Goal: Information Seeking & Learning: Learn about a topic

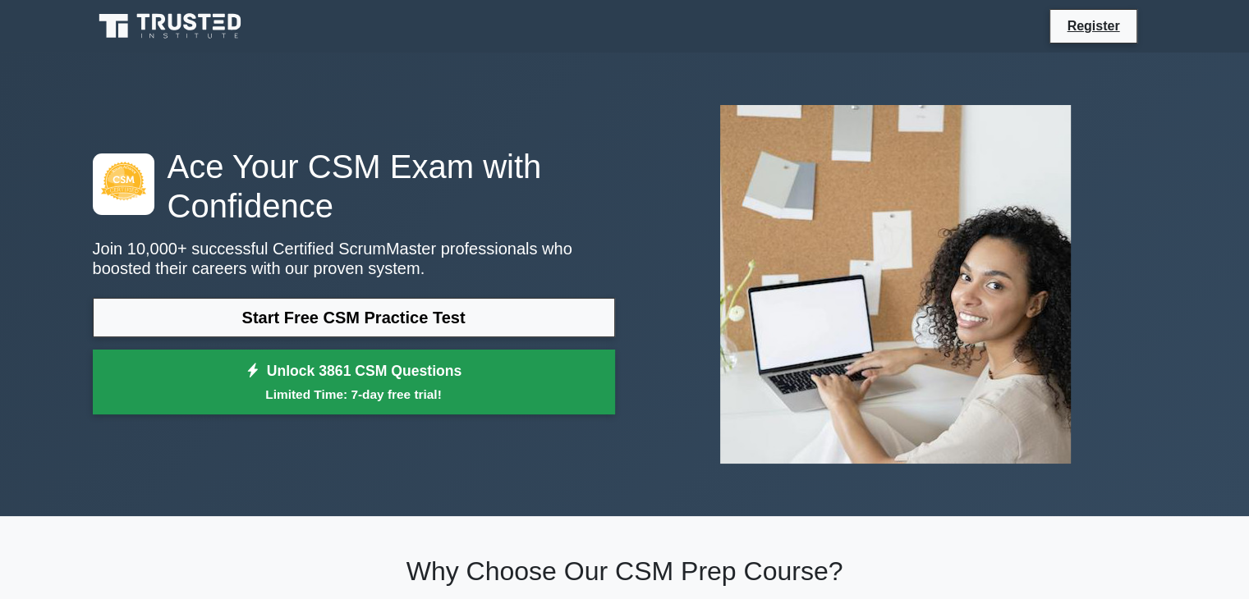
click at [372, 381] on link "Unlock 3861 CSM Questions Limited Time: 7-day free trial!" at bounding box center [354, 383] width 522 height 66
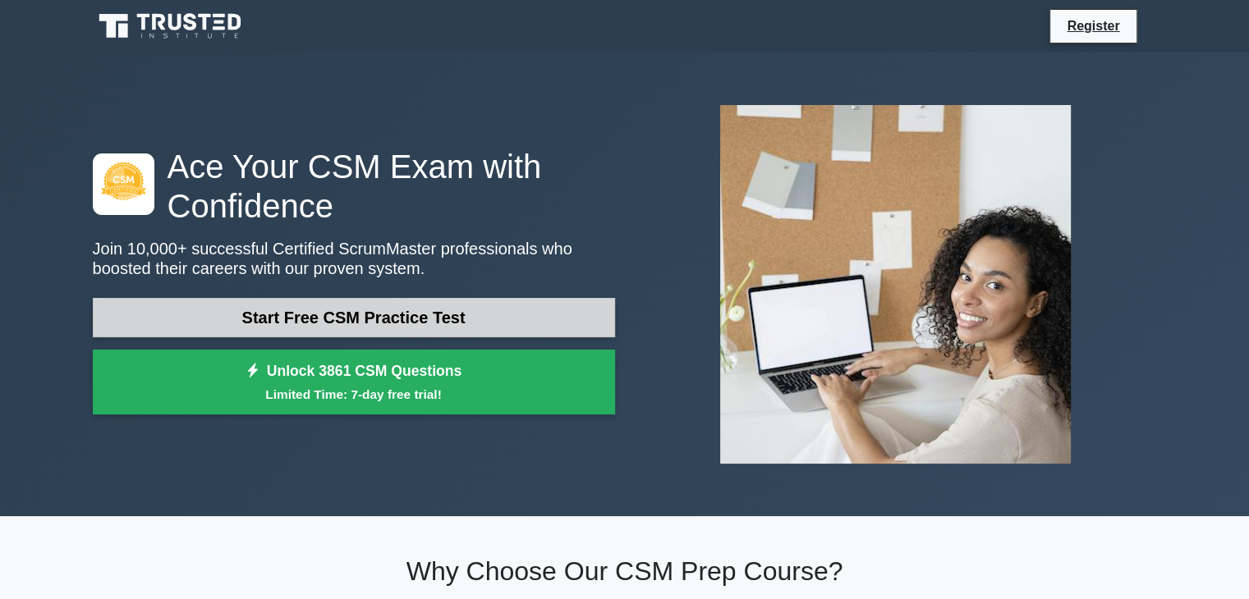
click at [335, 305] on link "Start Free CSM Practice Test" at bounding box center [354, 317] width 522 height 39
click at [340, 314] on link "Start Free CSM Practice Test" at bounding box center [354, 317] width 522 height 39
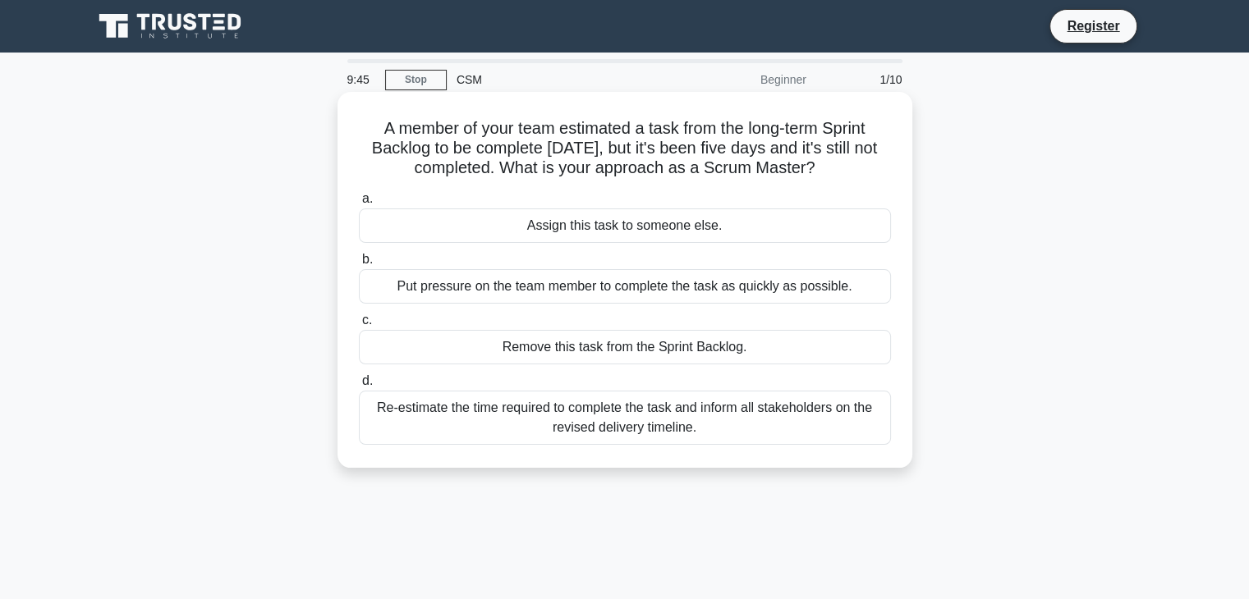
click at [791, 221] on div "Assign this task to someone else." at bounding box center [625, 226] width 532 height 34
click at [359, 204] on input "a. Assign this task to someone else." at bounding box center [359, 199] width 0 height 11
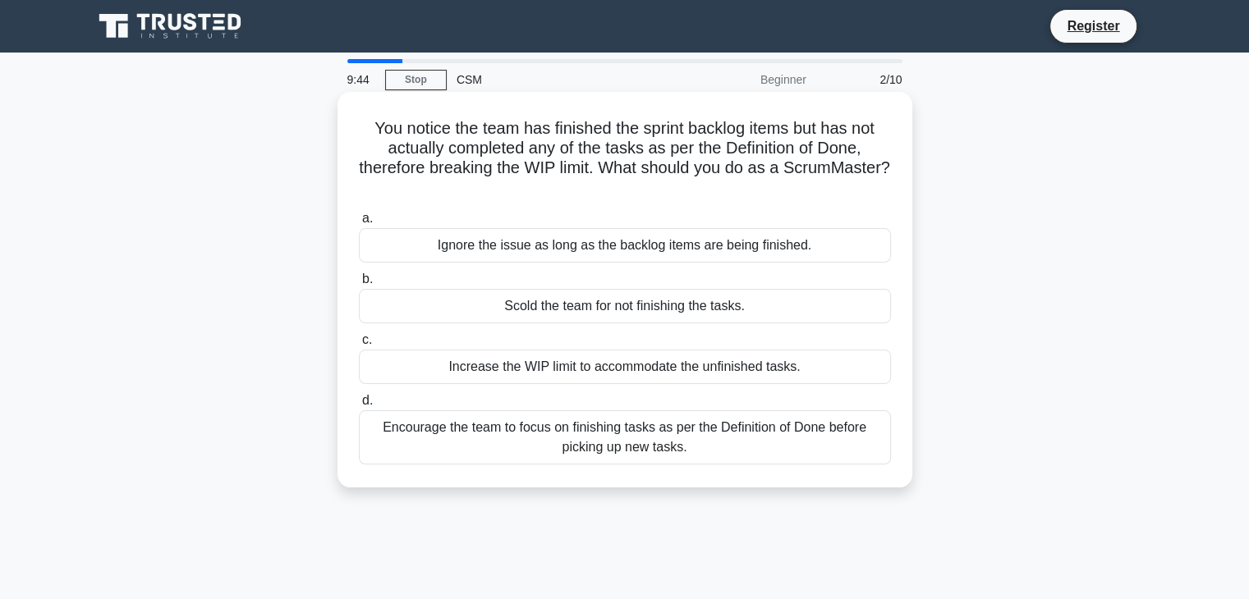
click at [674, 260] on div "Ignore the issue as long as the backlog items are being finished." at bounding box center [625, 245] width 532 height 34
click at [359, 224] on input "a. Ignore the issue as long as the backlog items are being finished." at bounding box center [359, 219] width 0 height 11
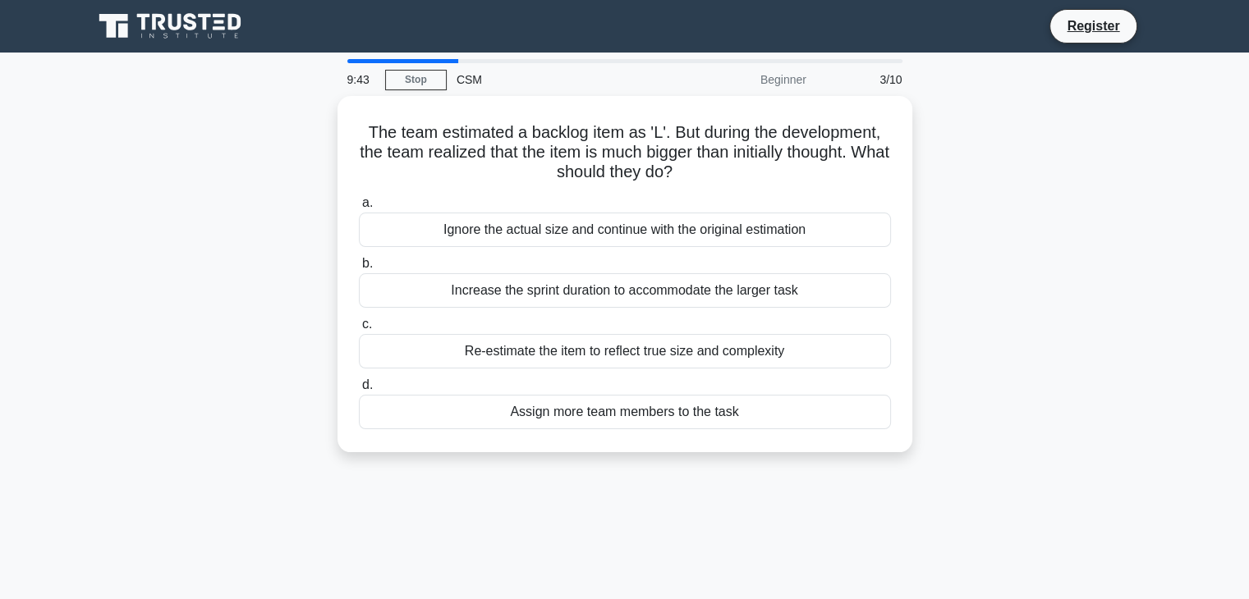
click at [674, 260] on label "b. Increase the sprint duration to accommodate the larger task" at bounding box center [625, 281] width 532 height 54
click at [359, 260] on input "b. Increase the sprint duration to accommodate the larger task" at bounding box center [359, 264] width 0 height 11
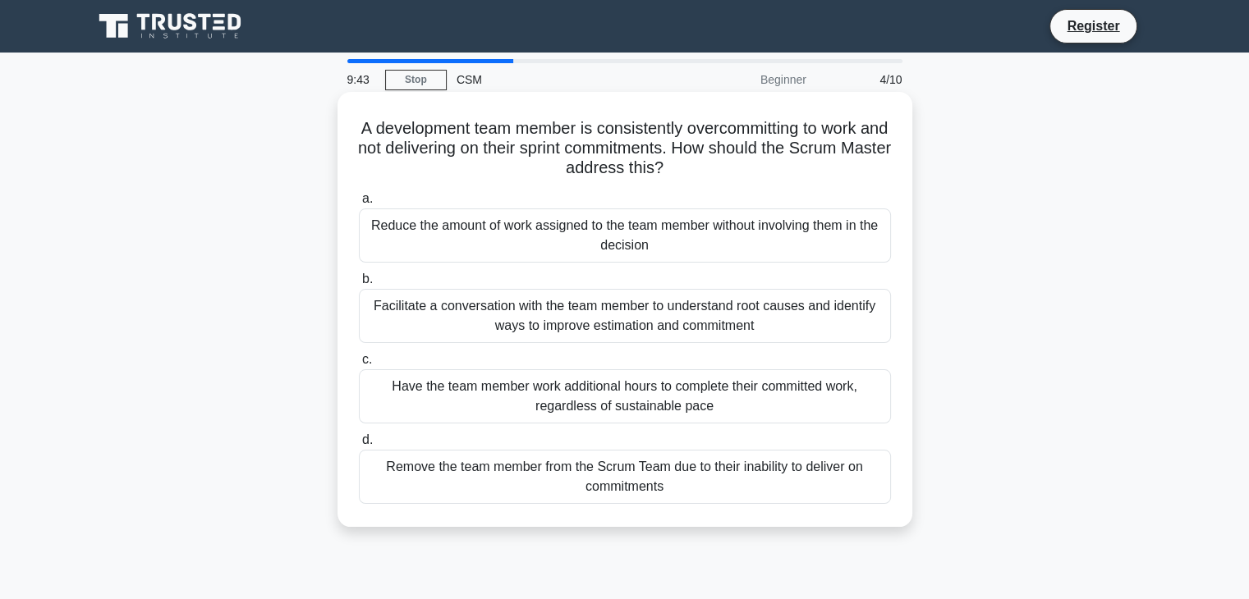
click at [690, 247] on div "Reduce the amount of work assigned to the team member without involving them in…" at bounding box center [625, 236] width 532 height 54
click at [359, 204] on input "a. Reduce the amount of work assigned to the team member without involving them…" at bounding box center [359, 199] width 0 height 11
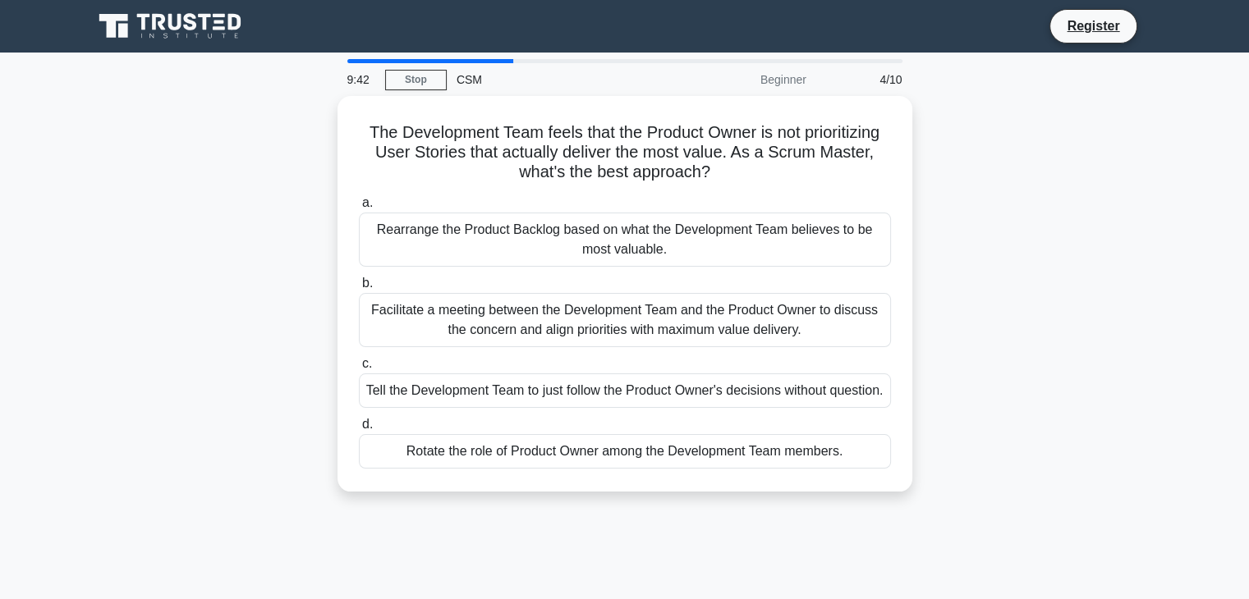
click at [690, 247] on div "Rearrange the Product Backlog based on what the Development Team believes to be…" at bounding box center [625, 240] width 532 height 54
click at [359, 209] on input "a. Rearrange the Product Backlog based on what the Development Team believes to…" at bounding box center [359, 203] width 0 height 11
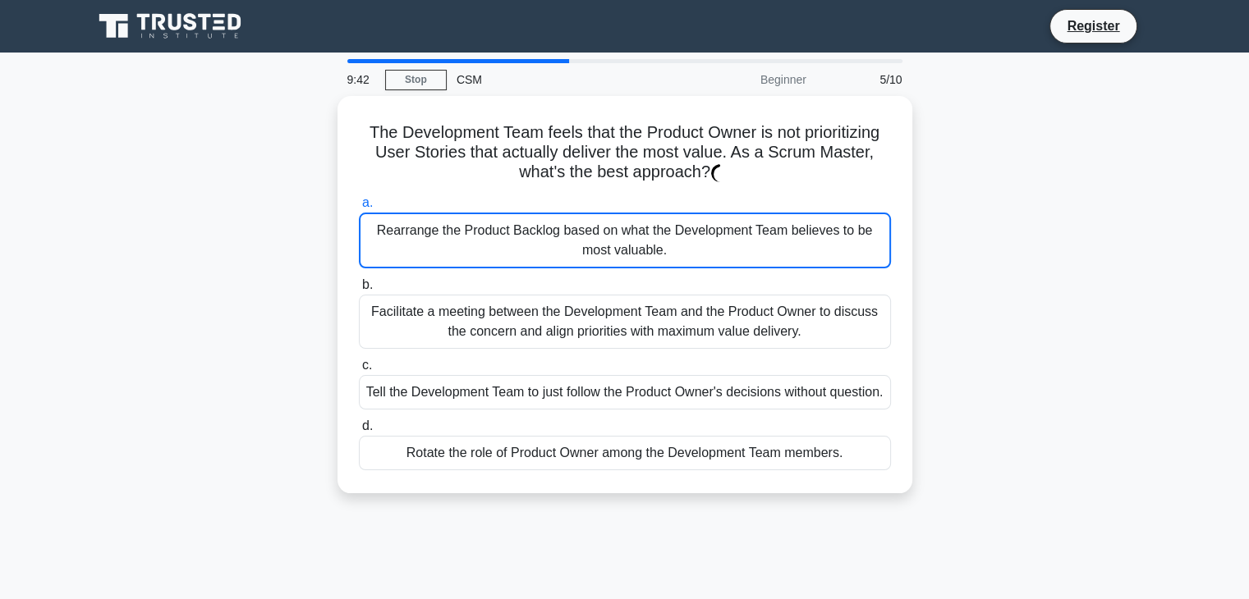
click at [690, 247] on div "Rearrange the Product Backlog based on what the Development Team believes to be…" at bounding box center [625, 241] width 532 height 56
click at [359, 209] on input "a. Rearrange the Product Backlog based on what the Development Team believes to…" at bounding box center [359, 203] width 0 height 11
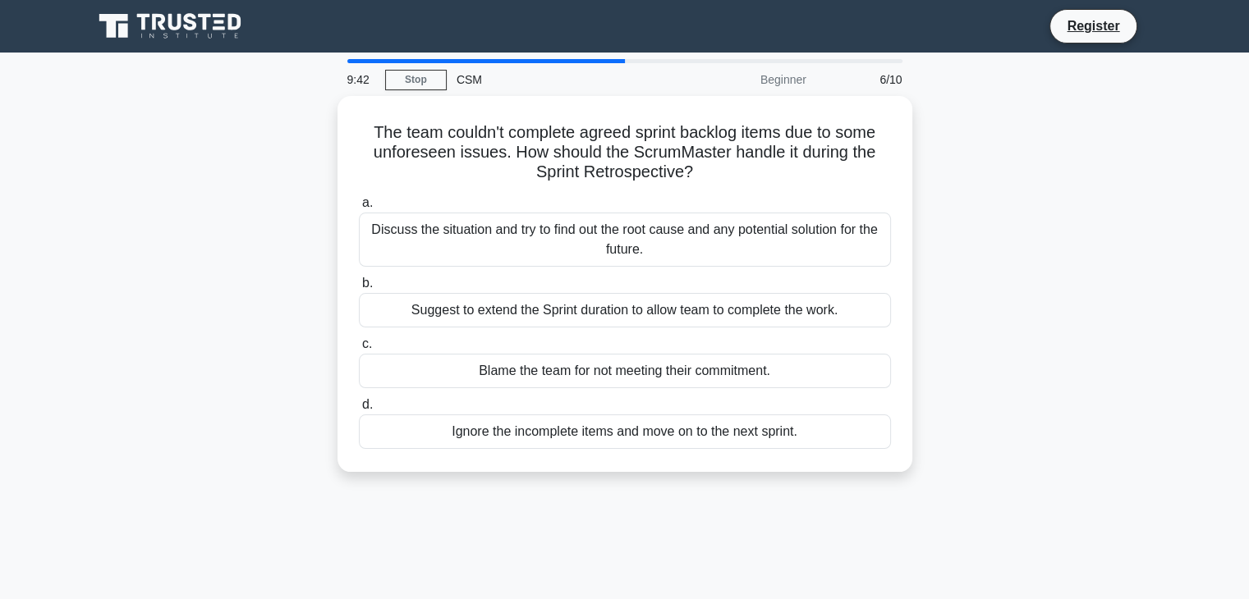
click at [690, 247] on div "Discuss the situation and try to find out the root cause and any potential solu…" at bounding box center [625, 240] width 532 height 54
click at [359, 209] on input "a. Discuss the situation and try to find out the root cause and any potential s…" at bounding box center [359, 203] width 0 height 11
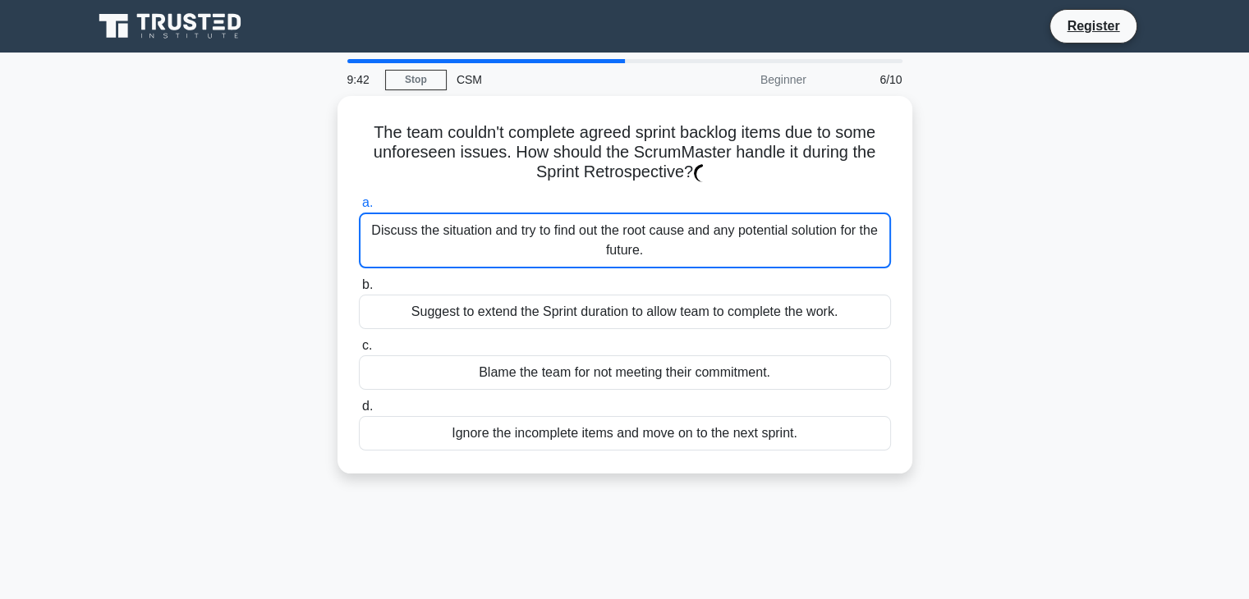
click at [690, 247] on div "Discuss the situation and try to find out the root cause and any potential solu…" at bounding box center [625, 241] width 532 height 56
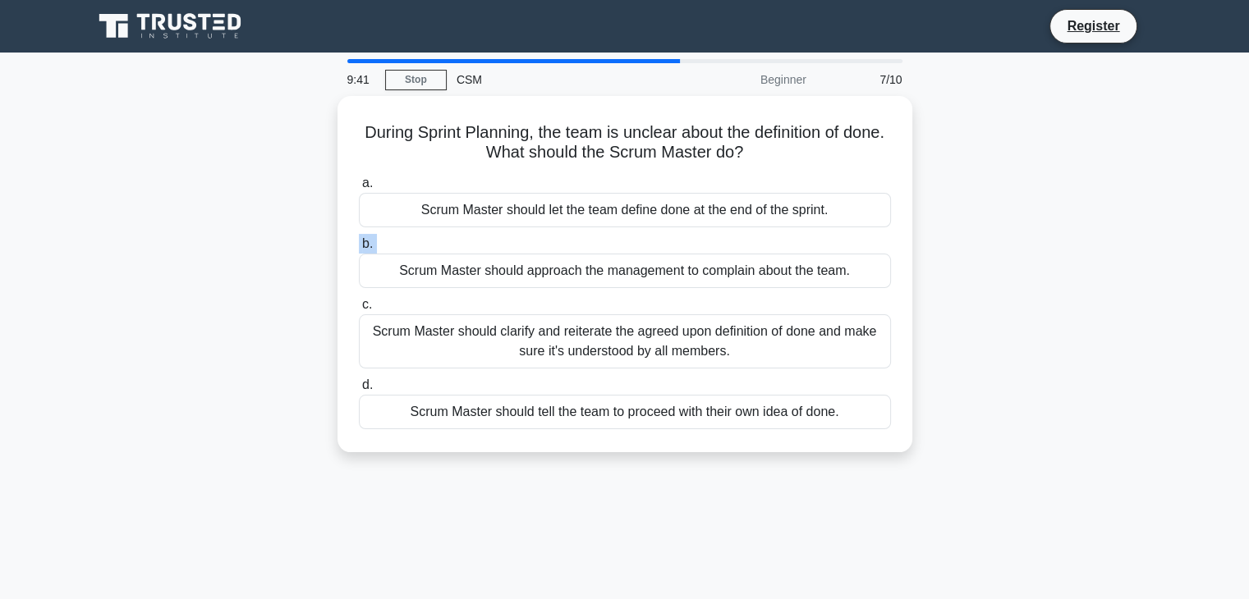
click at [690, 247] on label "b. Scrum Master should approach the management to complain about the team." at bounding box center [625, 261] width 532 height 54
click at [359, 247] on input "b. Scrum Master should approach the management to complain about the team." at bounding box center [359, 244] width 0 height 11
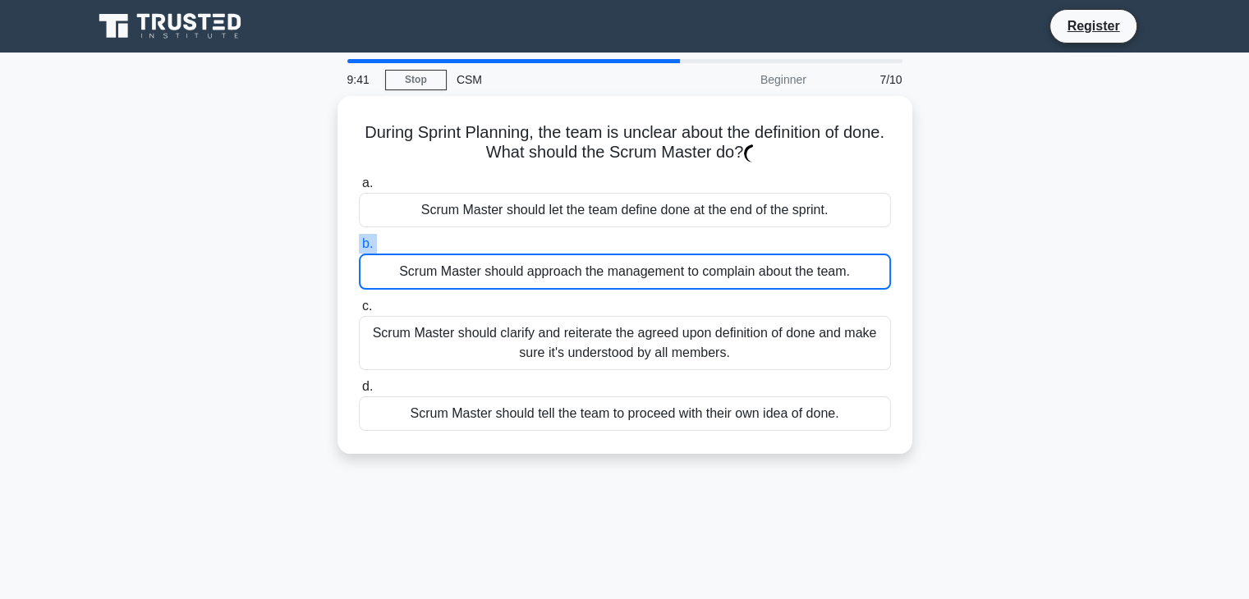
click at [690, 247] on label "b. Scrum Master should approach the management to complain about the team." at bounding box center [625, 262] width 532 height 56
click at [359, 247] on input "b. Scrum Master should approach the management to complain about the team." at bounding box center [359, 244] width 0 height 11
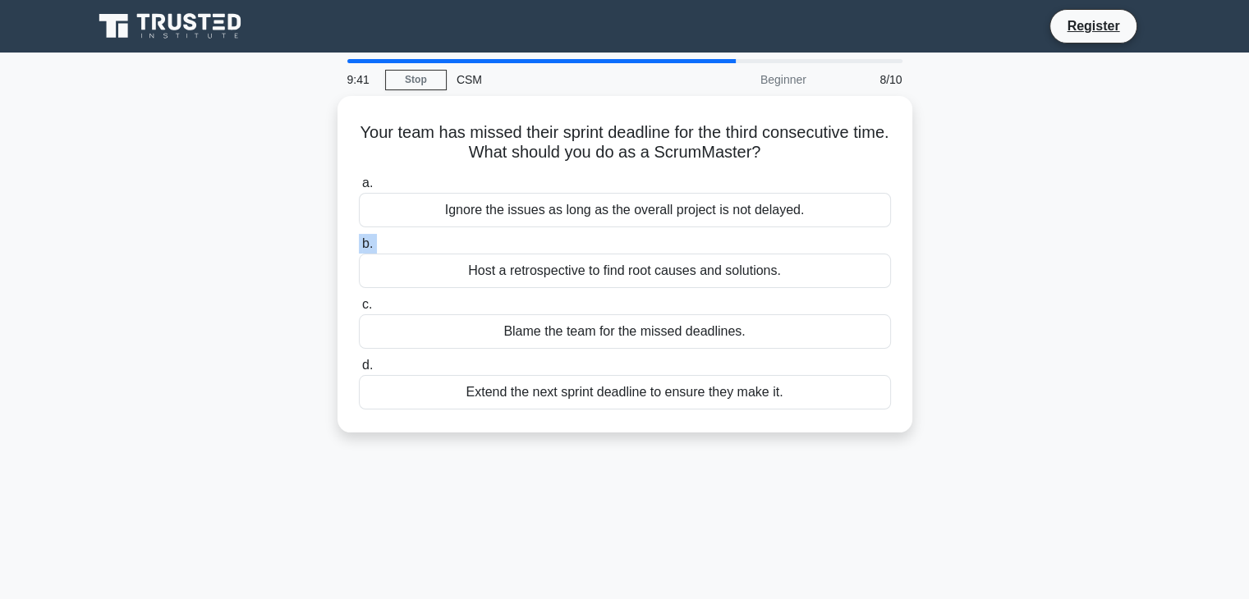
click at [690, 247] on label "b. Host a retrospective to find root causes and solutions." at bounding box center [625, 261] width 532 height 54
click at [359, 247] on input "b. Host a retrospective to find root causes and solutions." at bounding box center [359, 244] width 0 height 11
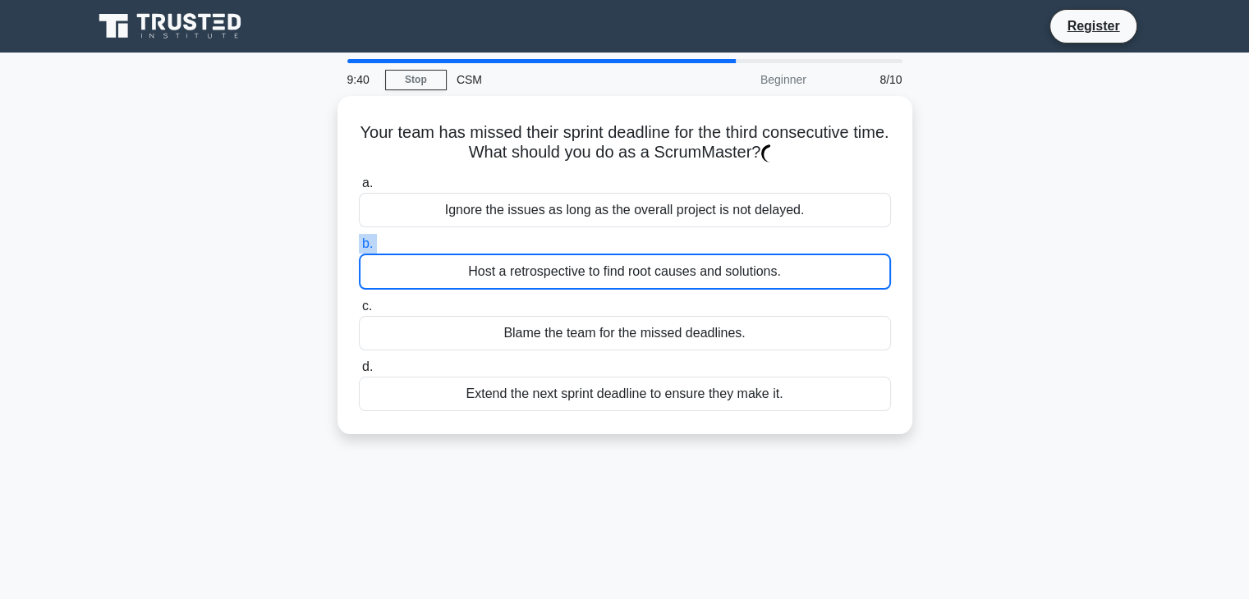
click at [690, 247] on label "b. Host a retrospective to find root causes and solutions." at bounding box center [625, 262] width 532 height 56
click at [359, 247] on input "b. Host a retrospective to find root causes and solutions." at bounding box center [359, 244] width 0 height 11
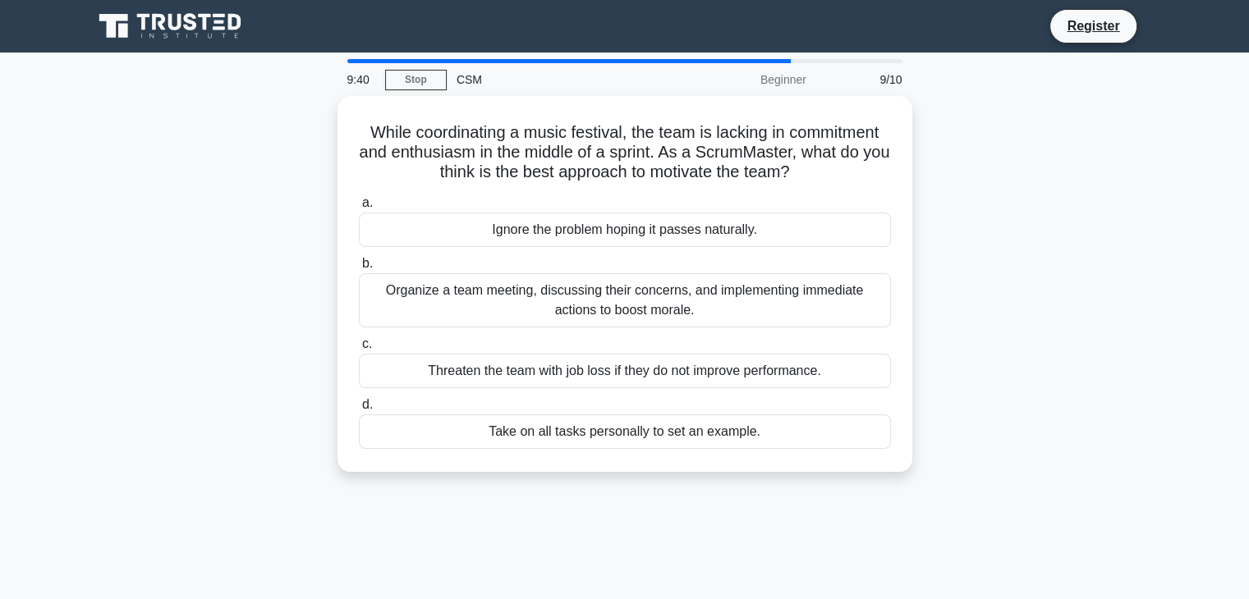
click at [690, 247] on div "a. Ignore the problem hoping it passes naturally. b. Organize a team meeting, d…" at bounding box center [625, 321] width 552 height 263
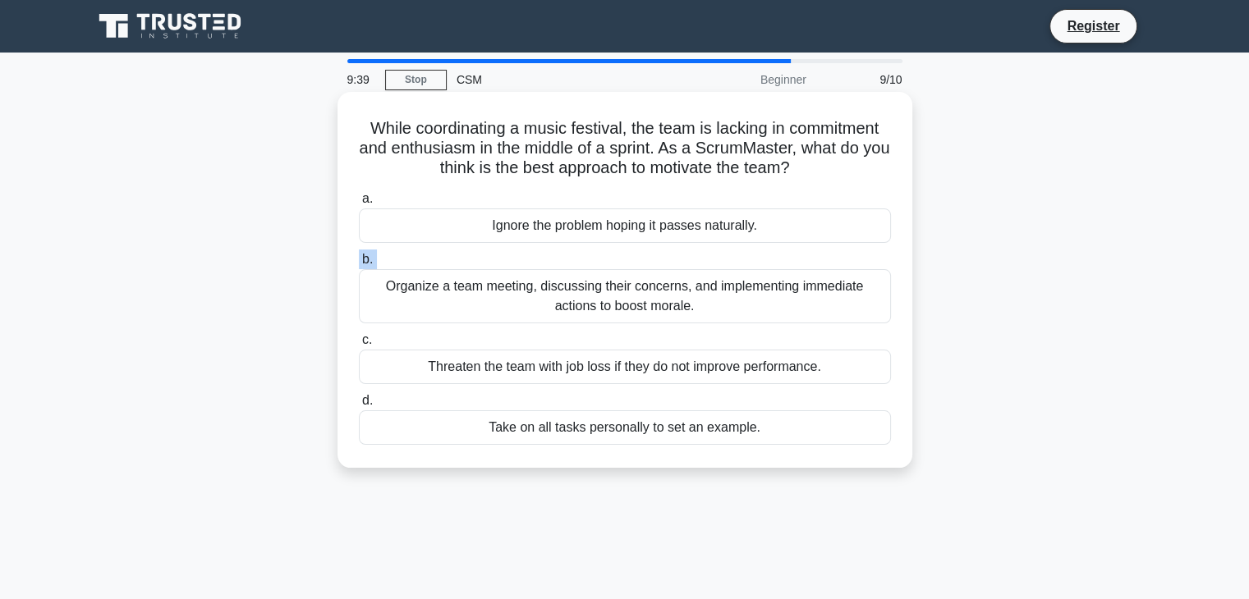
drag, startPoint x: 690, startPoint y: 247, endPoint x: 716, endPoint y: 218, distance: 39.6
click at [716, 218] on div "a. Ignore the problem hoping it passes naturally. b. Organize a team meeting, d…" at bounding box center [625, 317] width 552 height 263
click at [716, 218] on div "Ignore the problem hoping it passes naturally." at bounding box center [625, 226] width 532 height 34
click at [359, 204] on input "a. Ignore the problem hoping it passes naturally." at bounding box center [359, 199] width 0 height 11
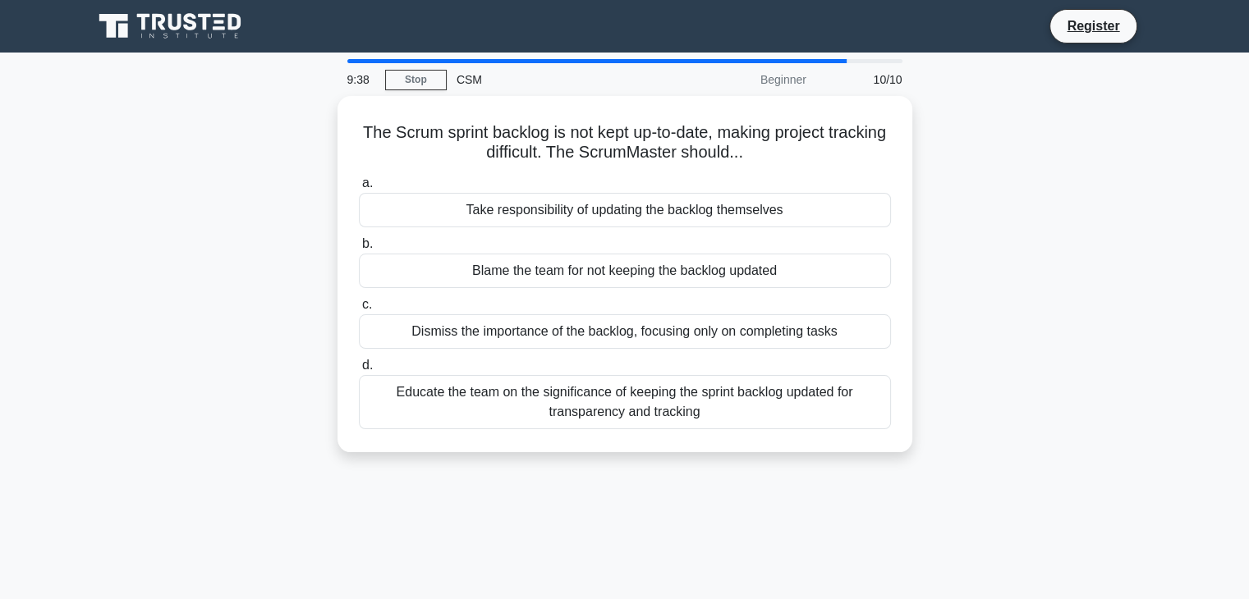
click at [716, 218] on div "Take responsibility of updating the backlog themselves" at bounding box center [625, 210] width 532 height 34
click at [359, 189] on input "a. Take responsibility of updating the backlog themselves" at bounding box center [359, 183] width 0 height 11
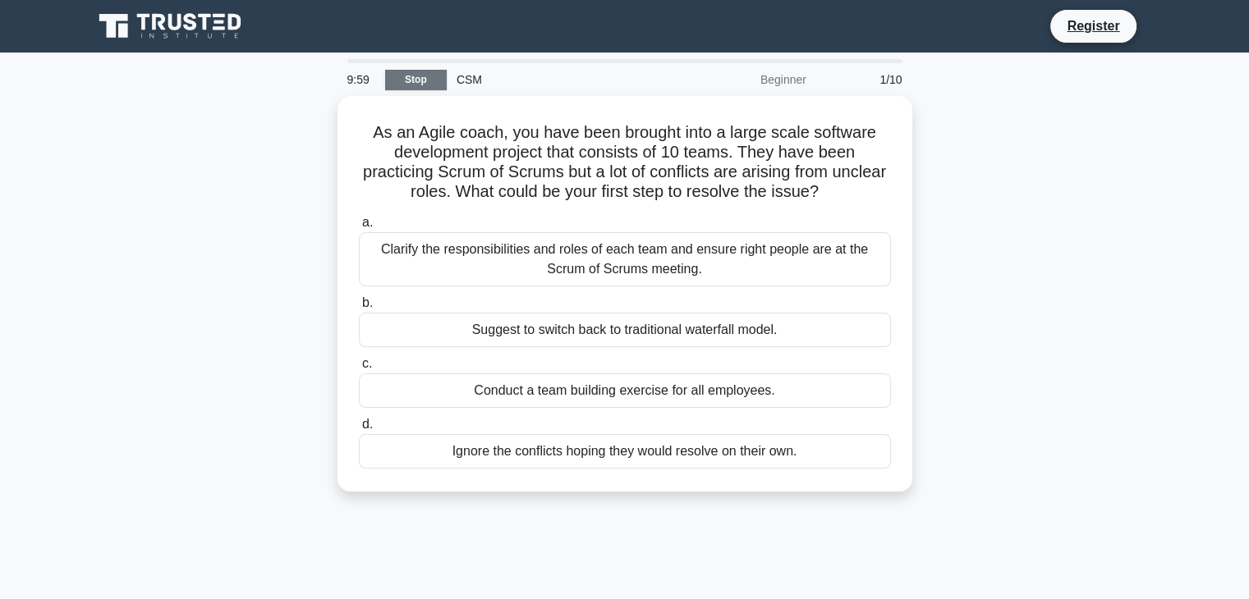
click at [423, 86] on link "Stop" at bounding box center [416, 80] width 62 height 21
